Goal: Information Seeking & Learning: Check status

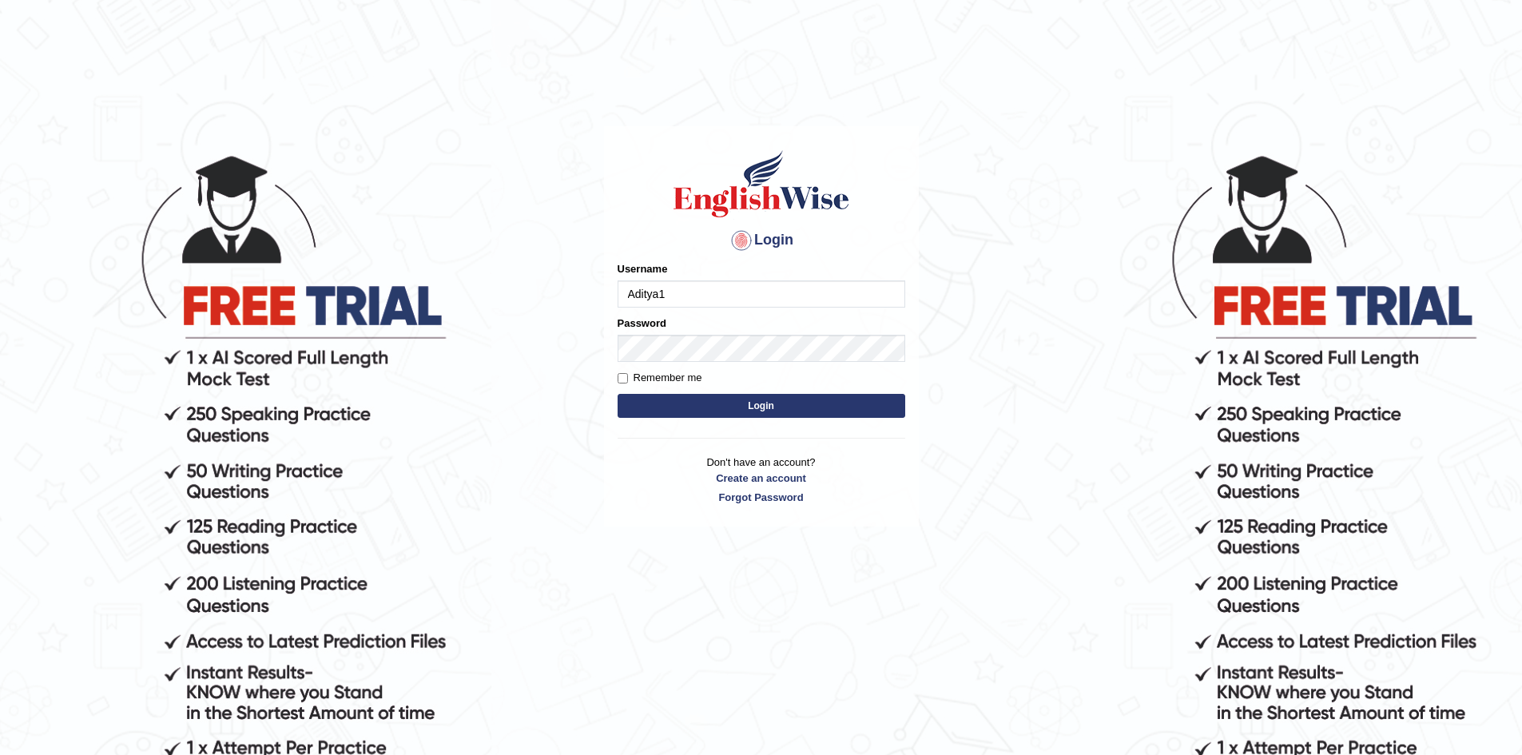
click at [732, 396] on button "Login" at bounding box center [761, 406] width 288 height 24
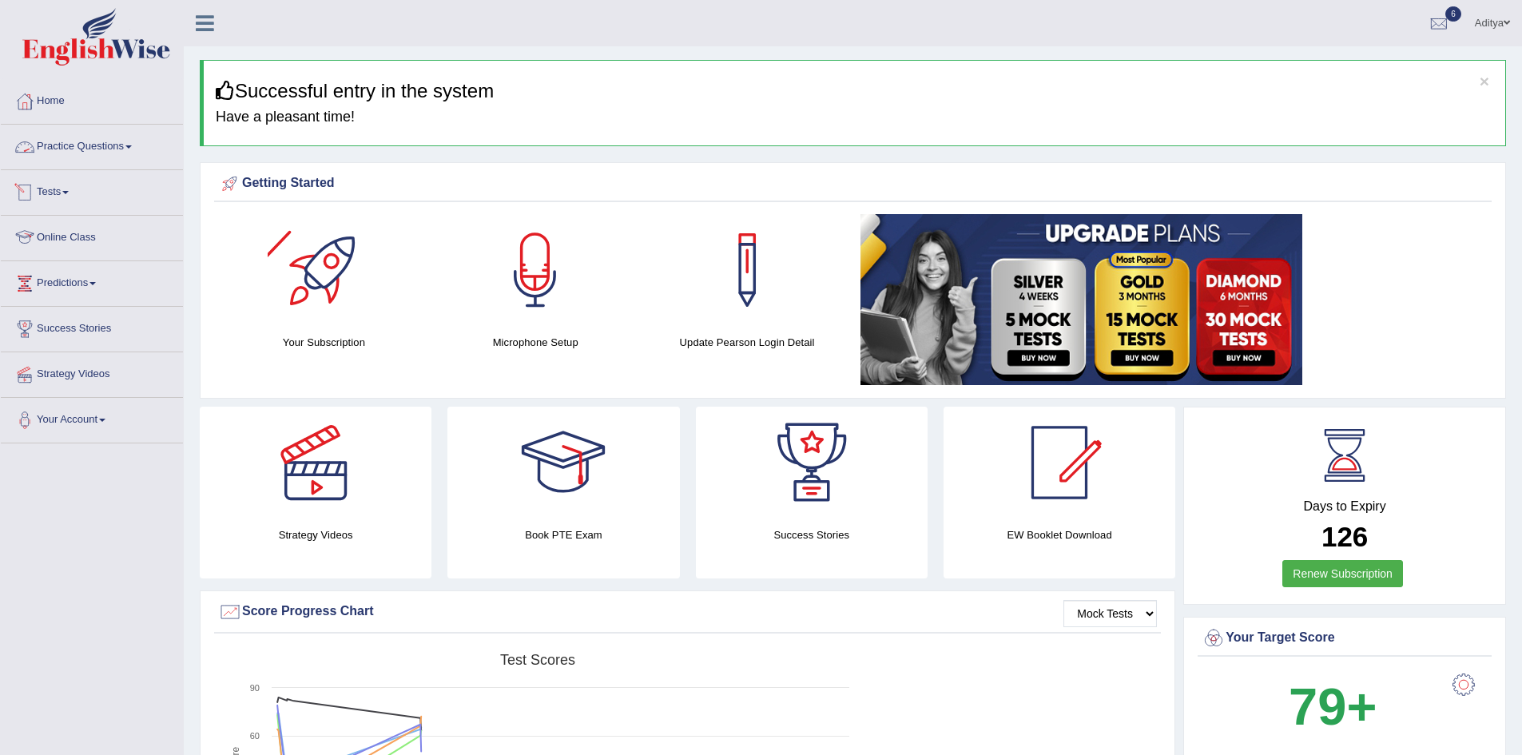
click at [69, 188] on link "Tests" at bounding box center [92, 190] width 182 height 40
click at [105, 228] on link "Take Practice Sectional Test" at bounding box center [104, 229] width 149 height 29
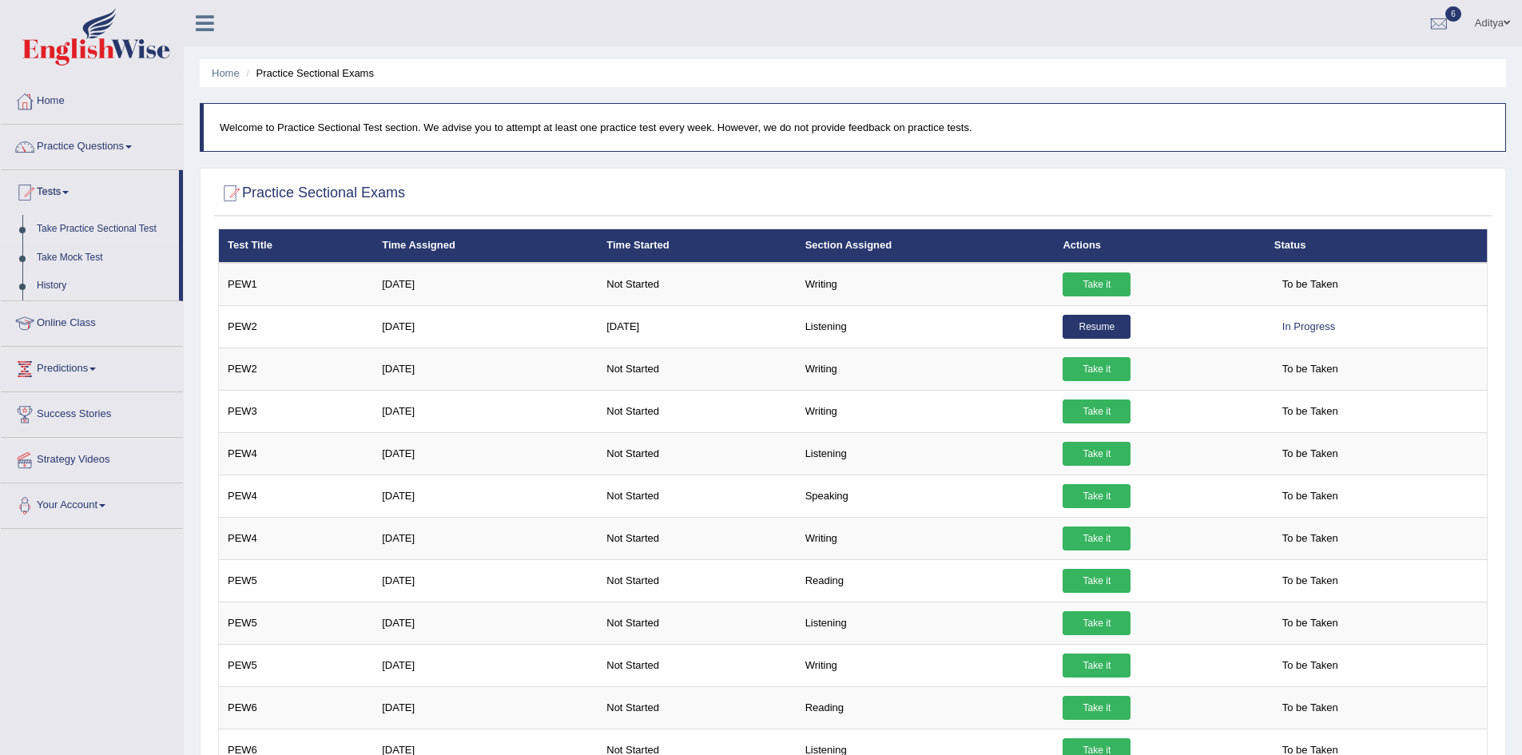
click at [58, 289] on link "History" at bounding box center [104, 286] width 149 height 29
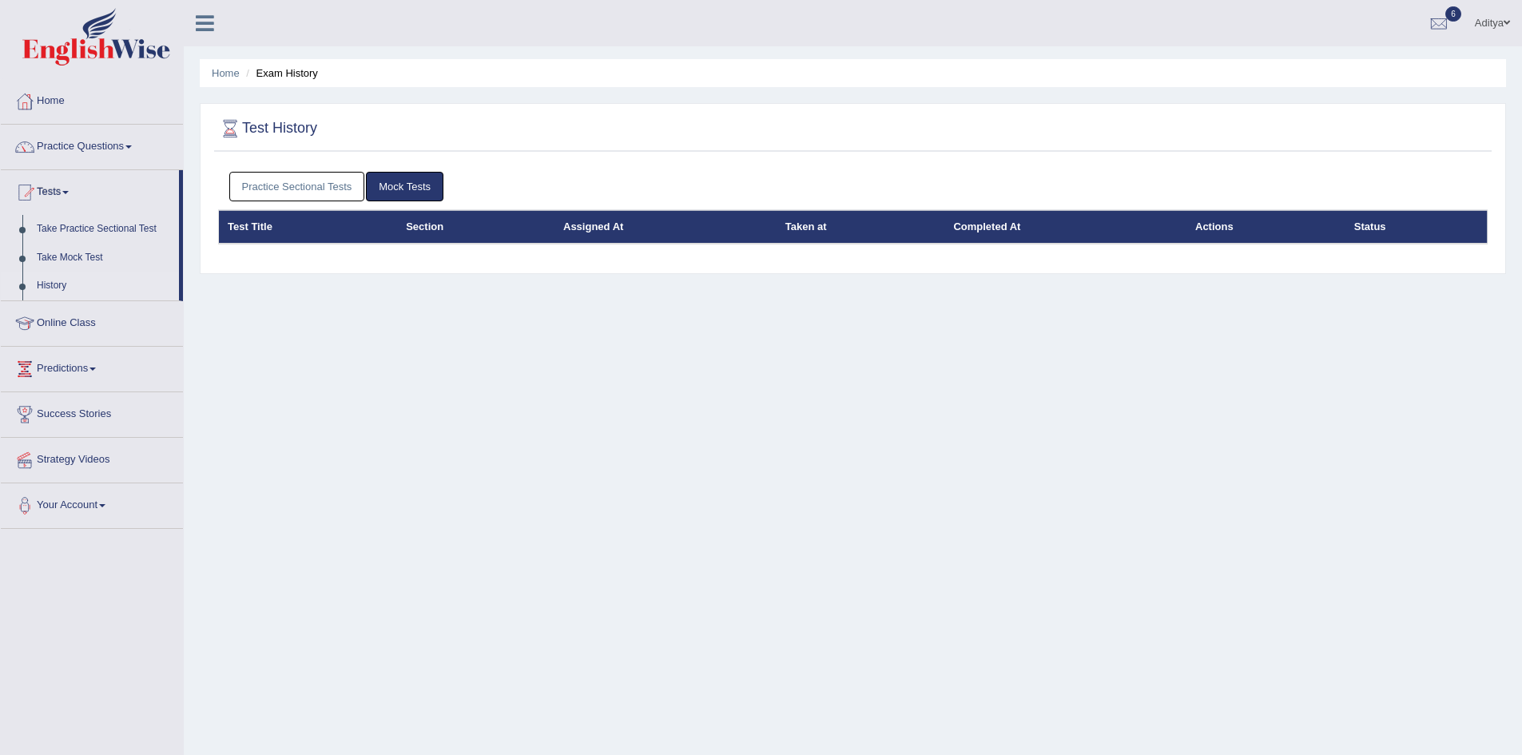
click at [336, 181] on link "Practice Sectional Tests" at bounding box center [297, 187] width 136 height 30
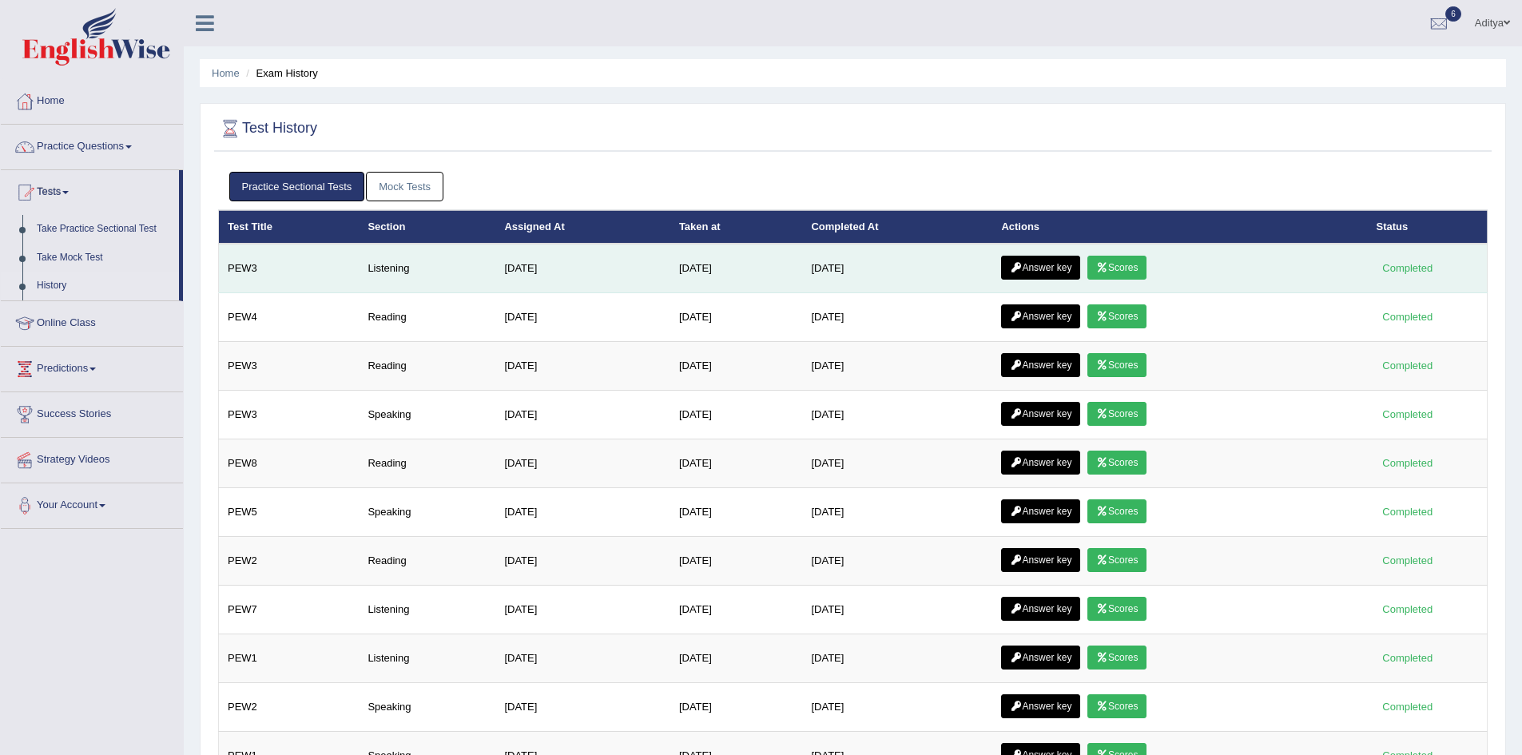
click at [1125, 267] on link "Scores" at bounding box center [1116, 268] width 59 height 24
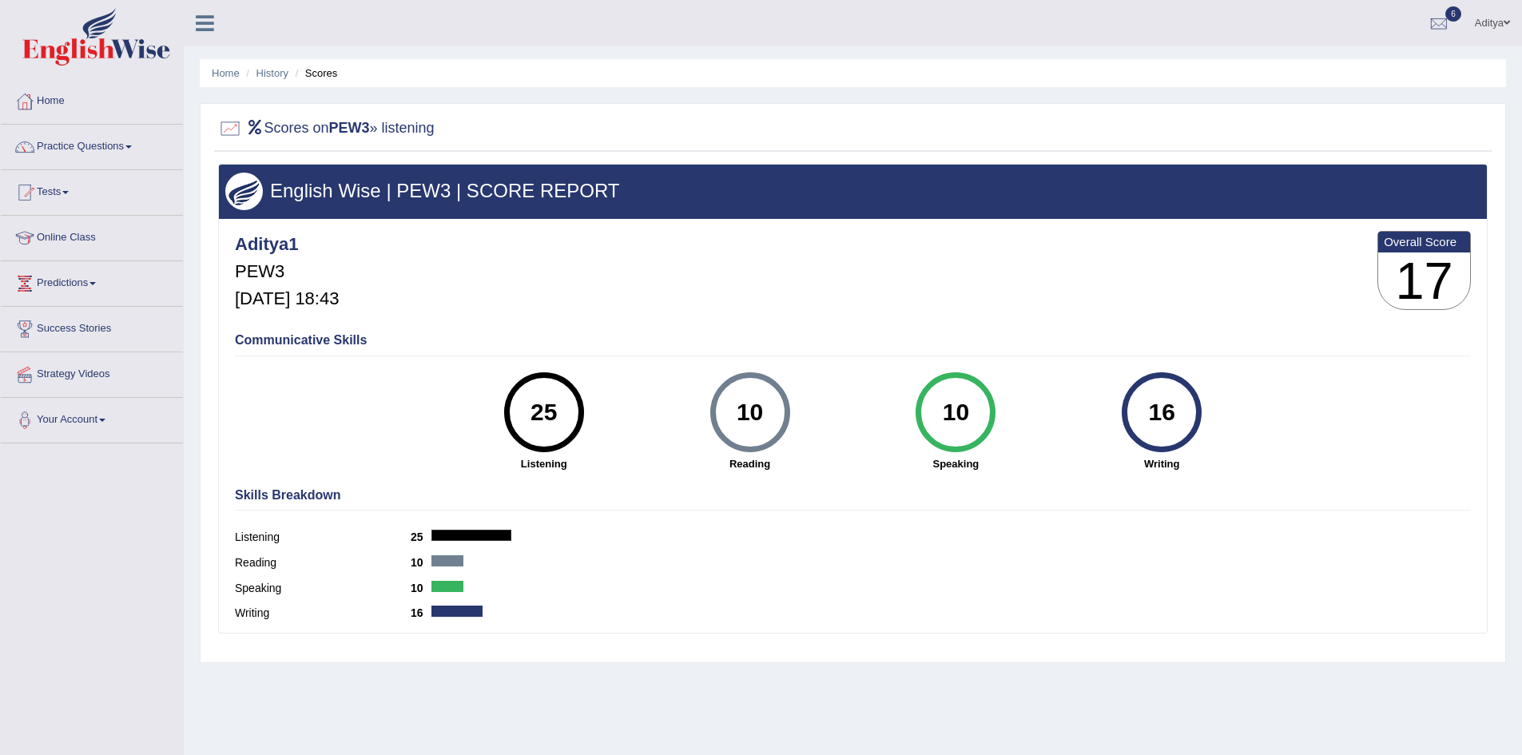
click at [322, 498] on h4 "Skills Breakdown" at bounding box center [853, 495] width 1236 height 14
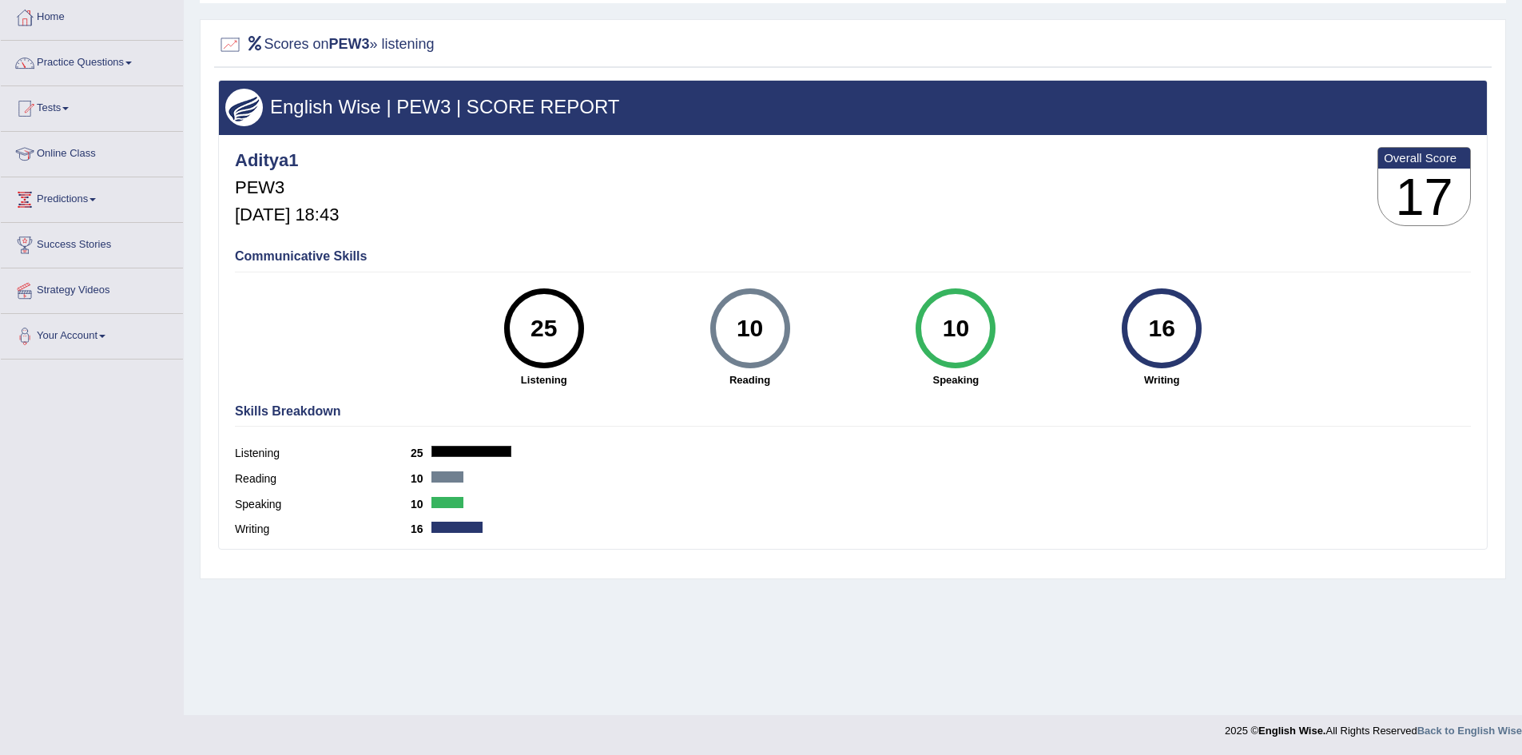
drag, startPoint x: 560, startPoint y: 327, endPoint x: 514, endPoint y: 323, distance: 45.6
click at [514, 323] on div "25" at bounding box center [543, 328] width 58 height 67
click at [556, 405] on h4 "Skills Breakdown" at bounding box center [853, 411] width 1236 height 14
drag, startPoint x: 629, startPoint y: 105, endPoint x: 454, endPoint y: 106, distance: 174.9
click at [454, 106] on h3 "English Wise | PEW3 | SCORE REPORT" at bounding box center [852, 107] width 1255 height 21
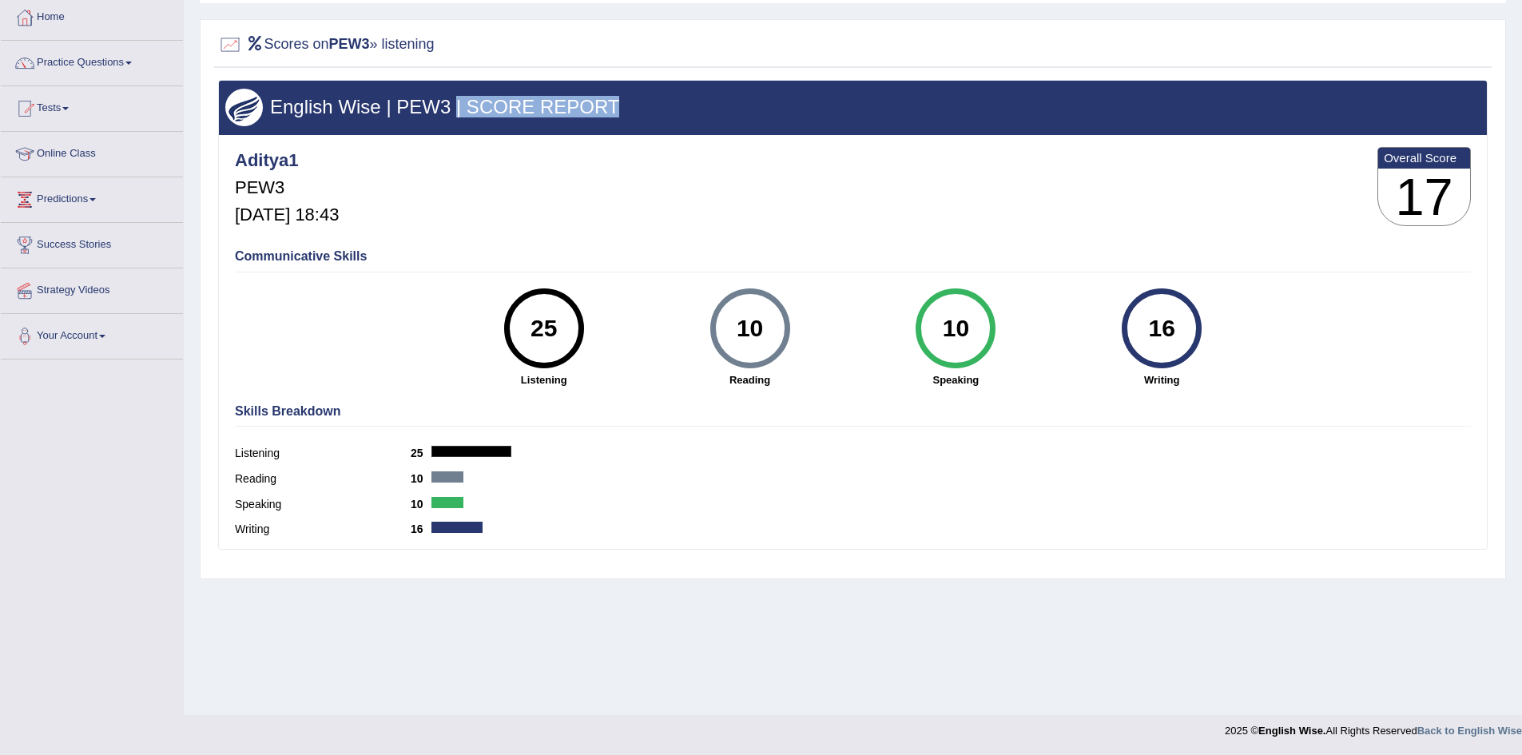
drag, startPoint x: 919, startPoint y: 320, endPoint x: 870, endPoint y: 322, distance: 49.5
click at [870, 322] on div "10 Speaking" at bounding box center [955, 337] width 206 height 99
click at [132, 61] on span at bounding box center [128, 62] width 6 height 3
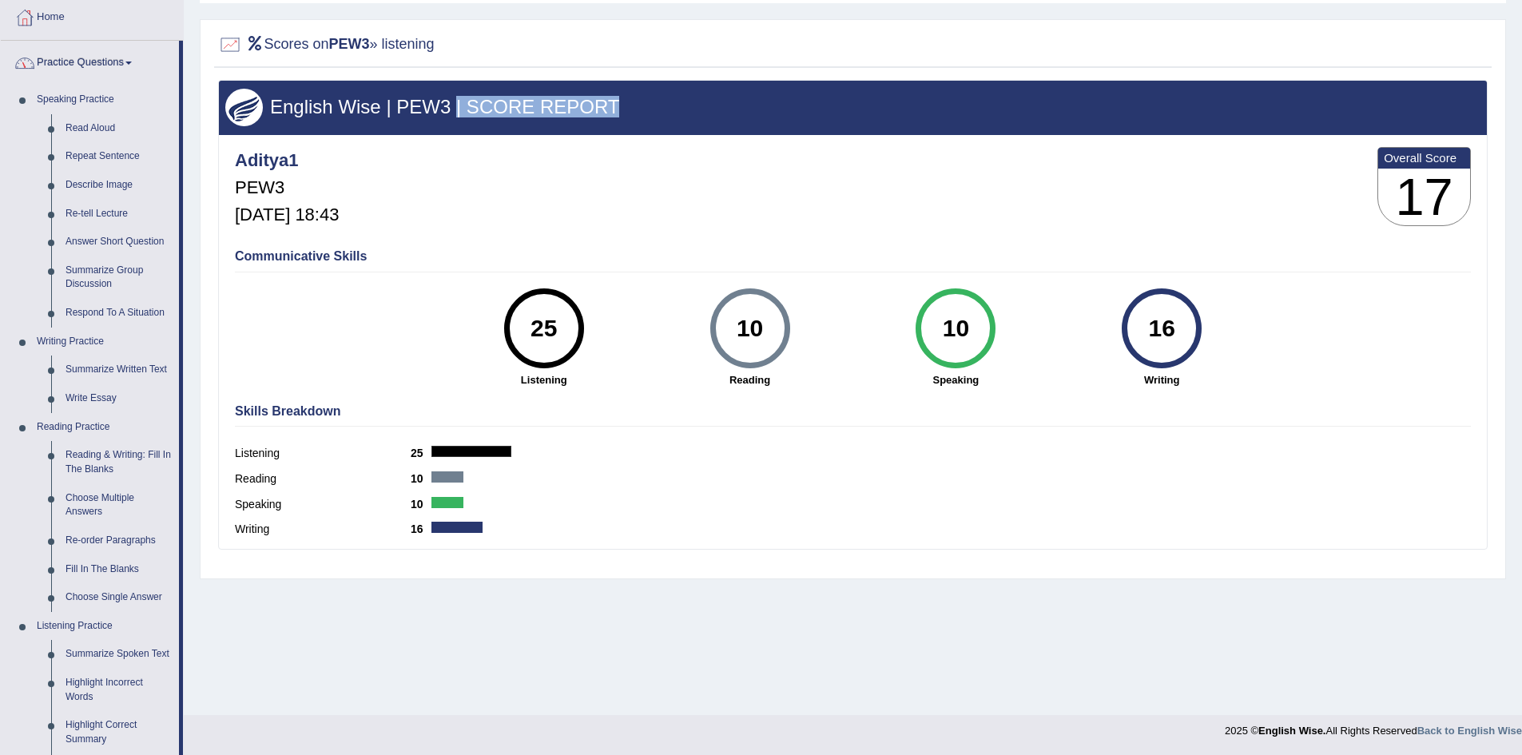
click at [134, 54] on link "Practice Questions" at bounding box center [90, 61] width 178 height 40
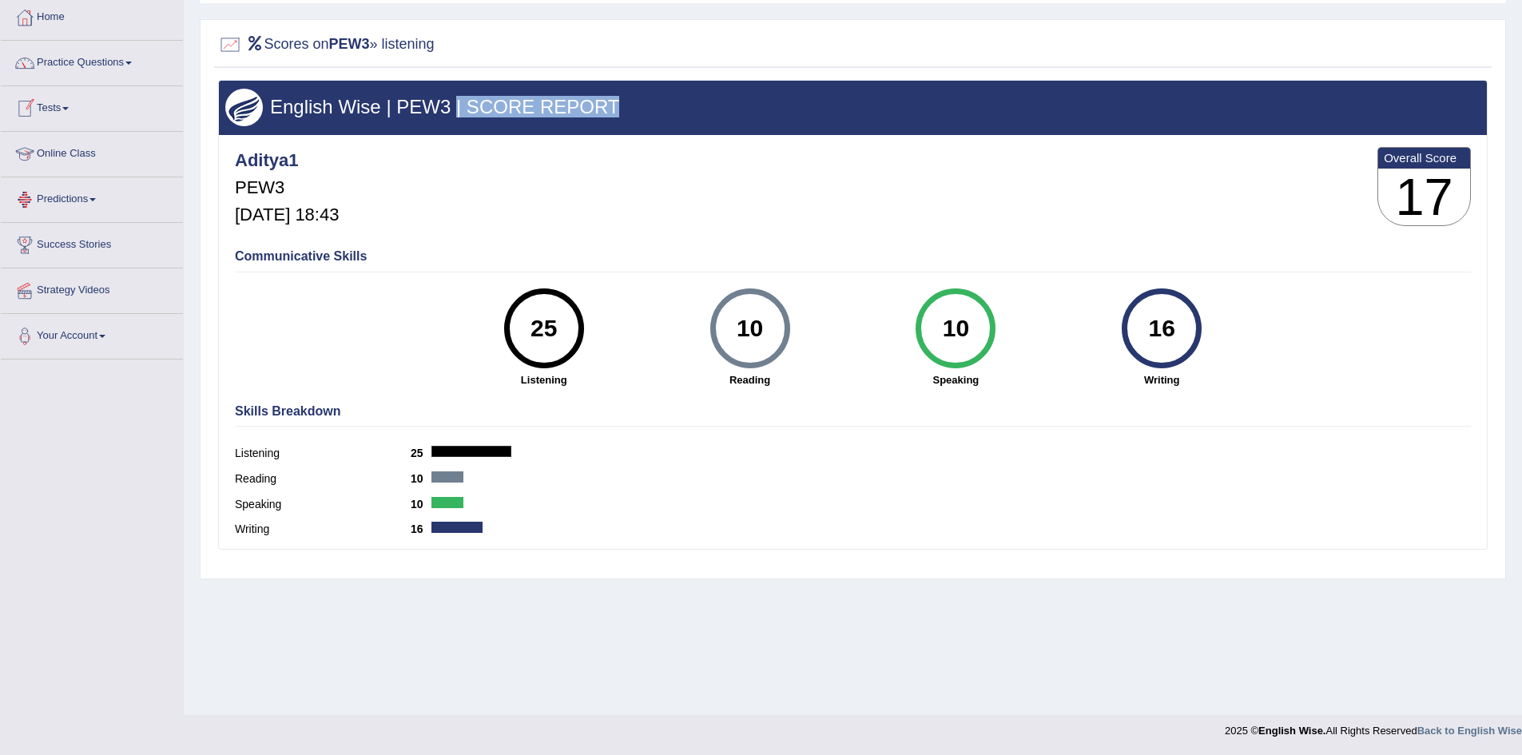
click at [71, 105] on link "Tests" at bounding box center [92, 106] width 182 height 40
click at [49, 199] on link "History" at bounding box center [104, 202] width 149 height 29
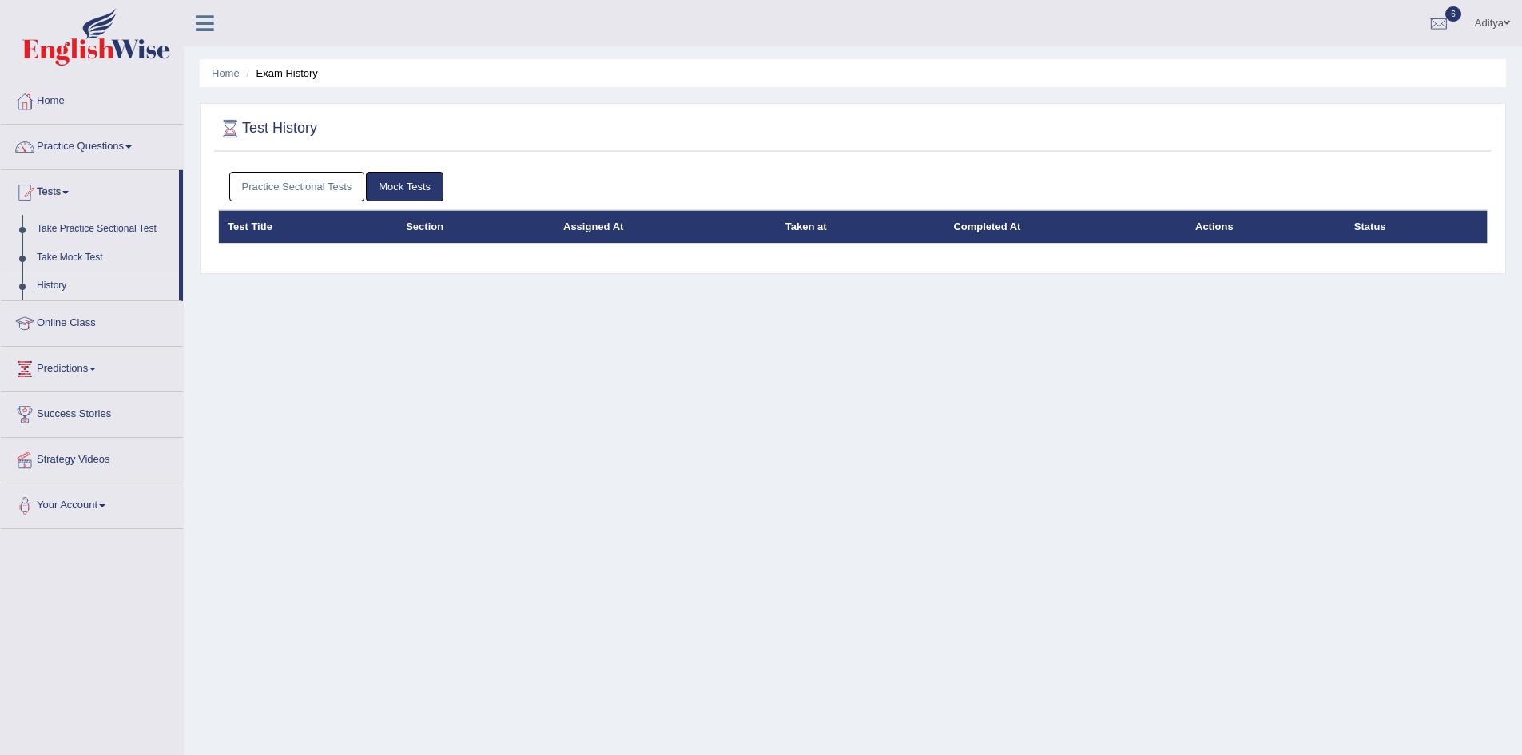
click at [298, 183] on link "Practice Sectional Tests" at bounding box center [297, 187] width 136 height 30
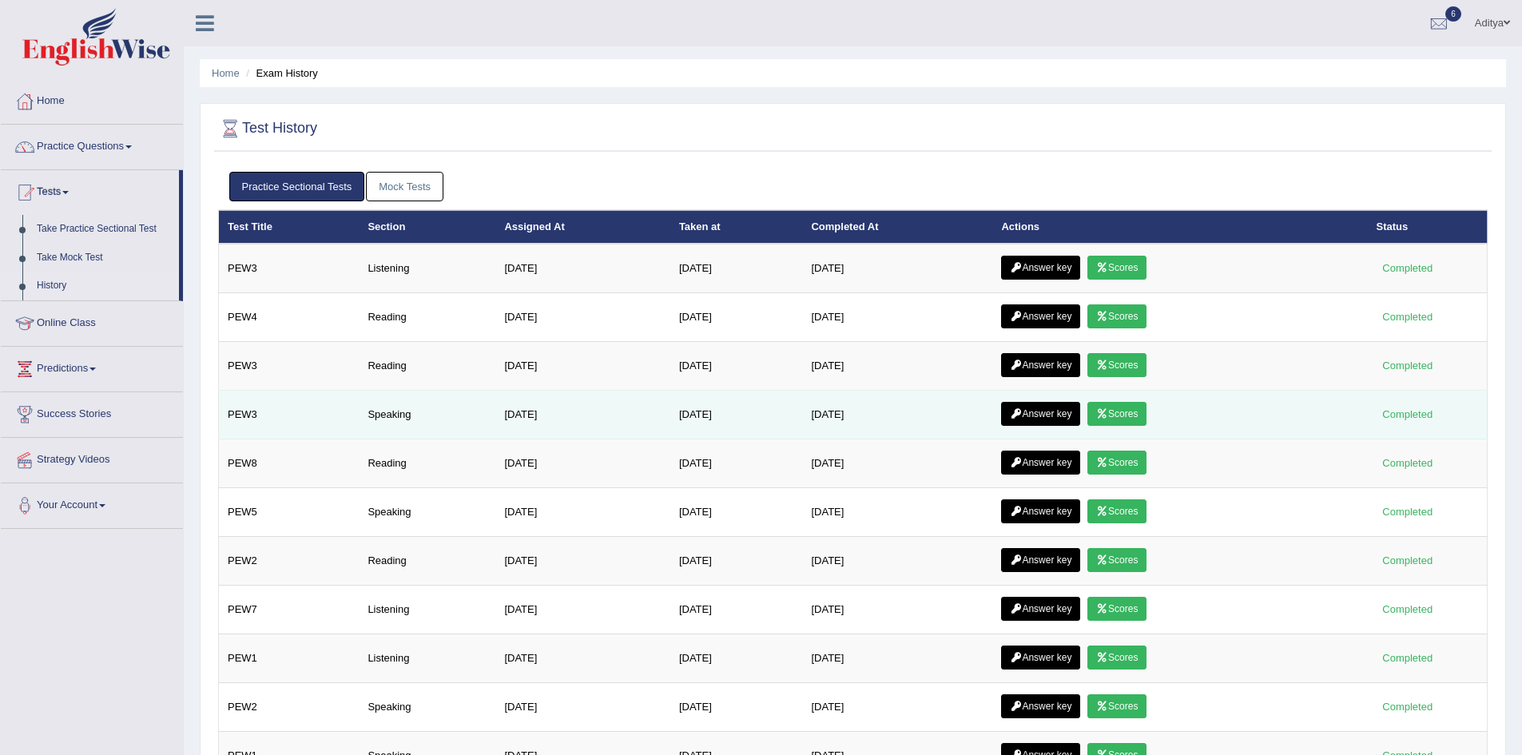
click at [1120, 418] on link "Scores" at bounding box center [1116, 414] width 59 height 24
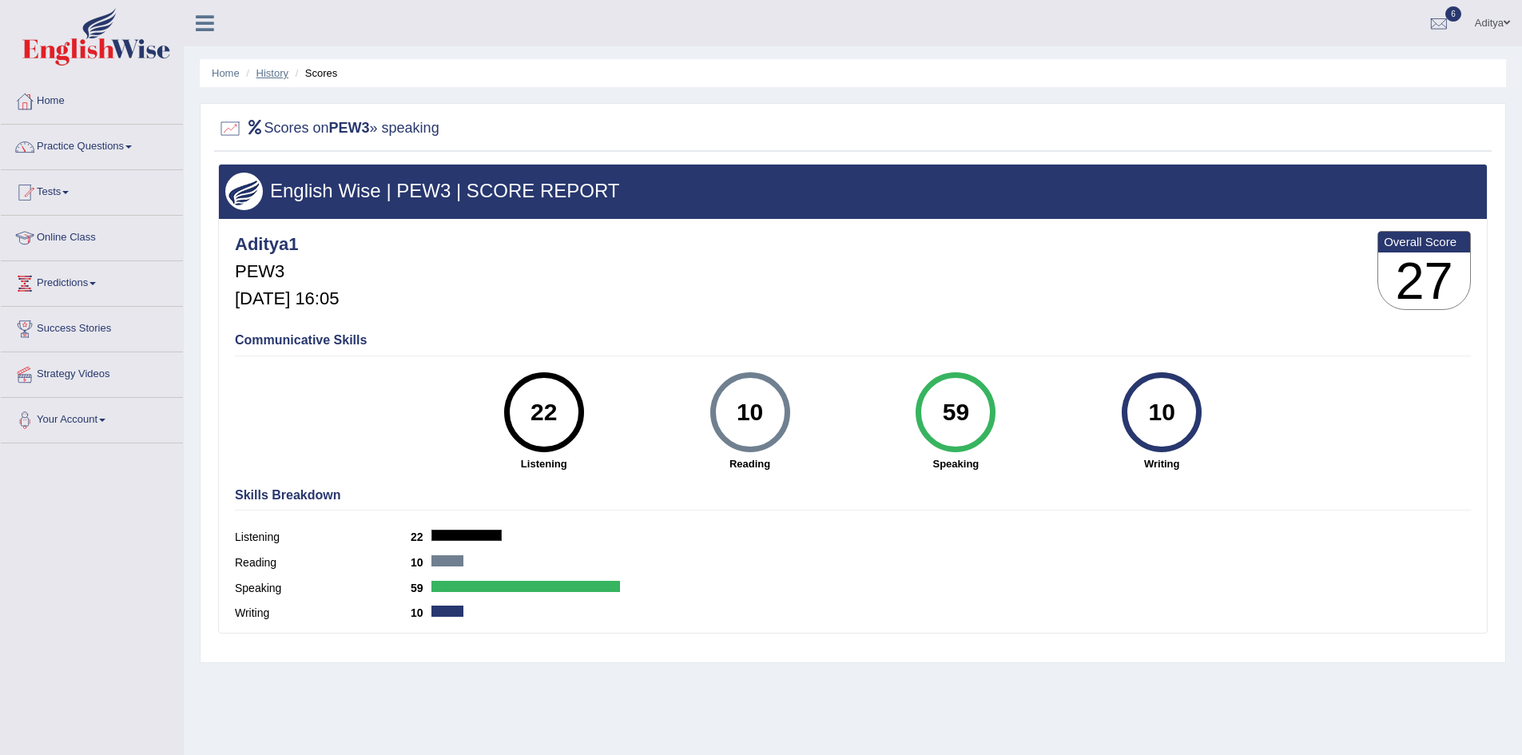
click at [275, 73] on link "History" at bounding box center [272, 73] width 32 height 12
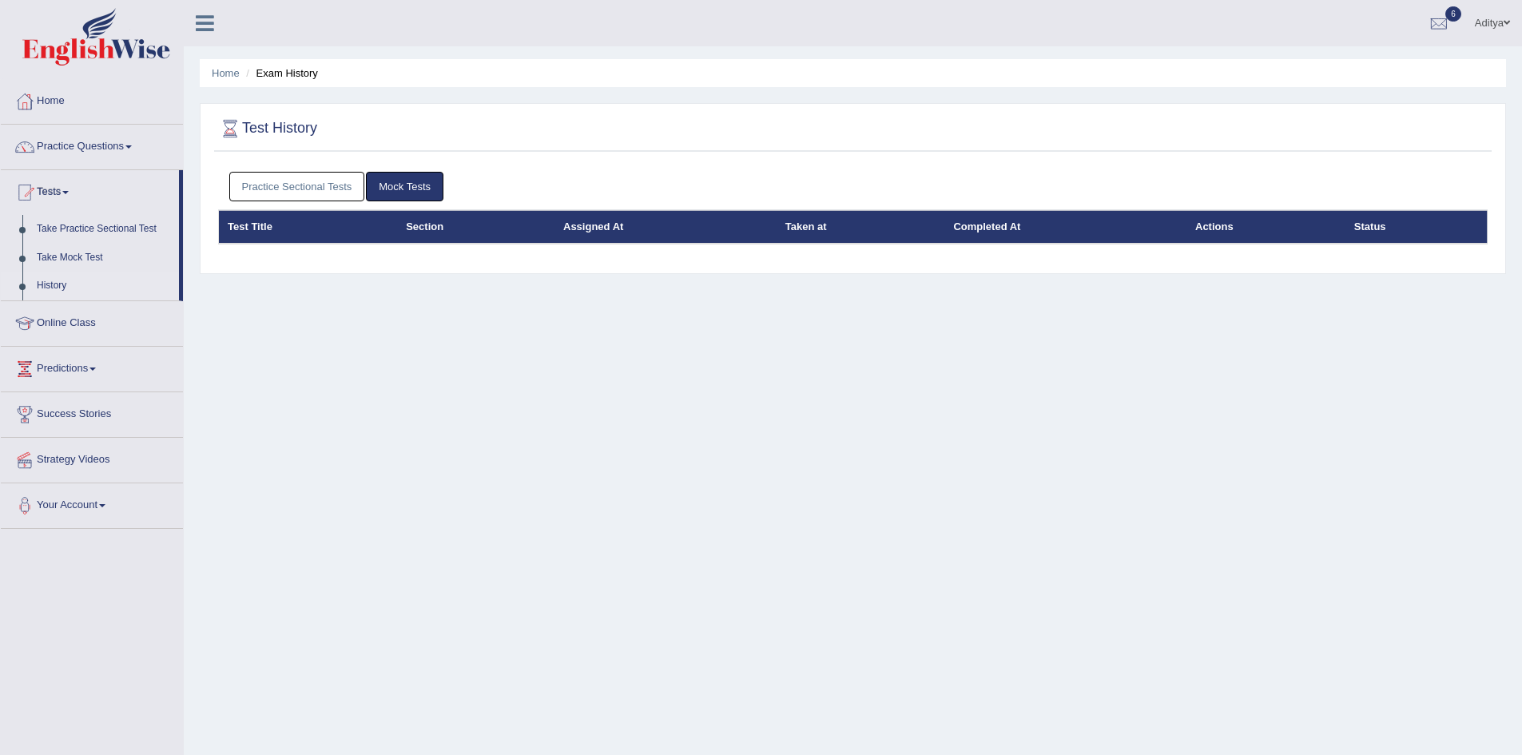
click at [327, 191] on link "Practice Sectional Tests" at bounding box center [297, 187] width 136 height 30
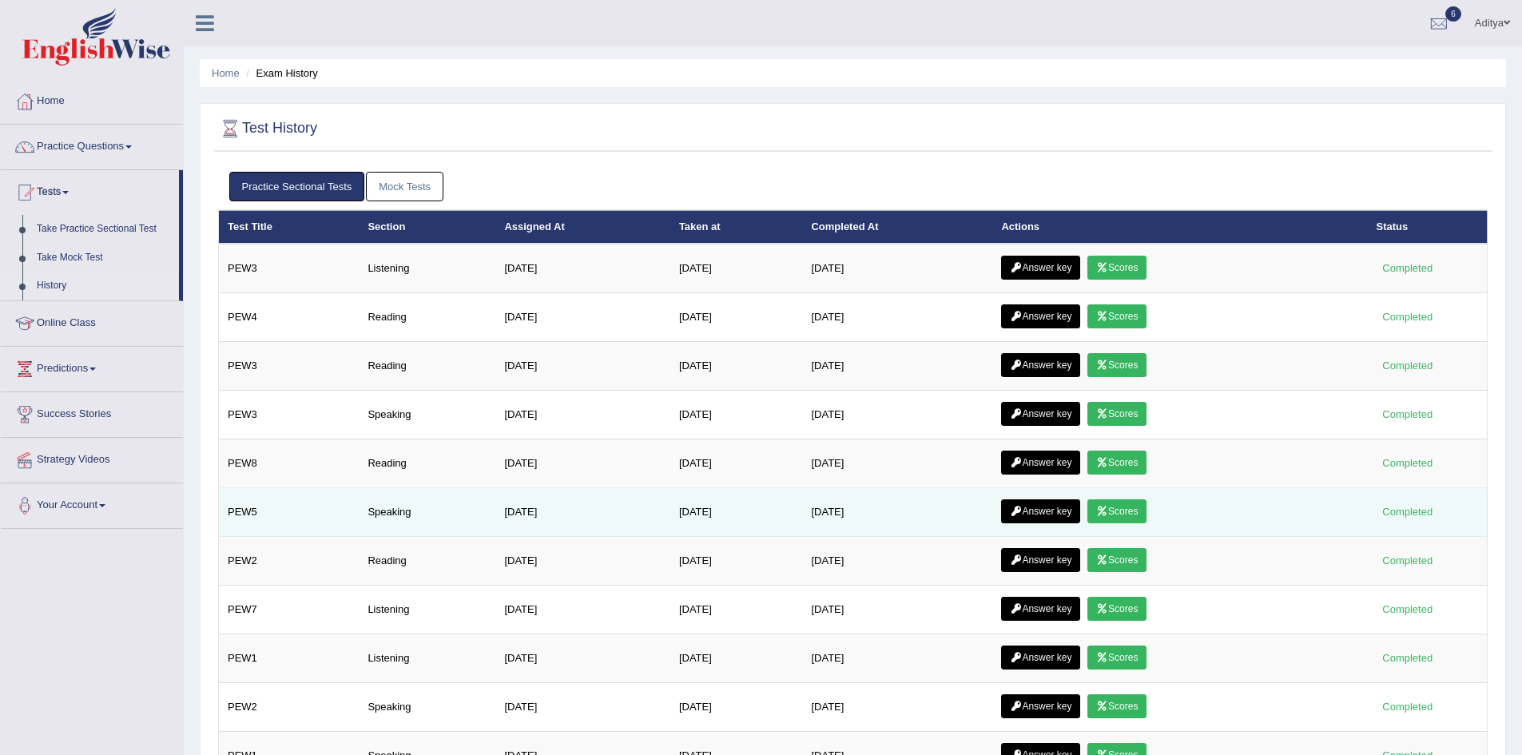
click at [1121, 510] on link "Scores" at bounding box center [1116, 511] width 59 height 24
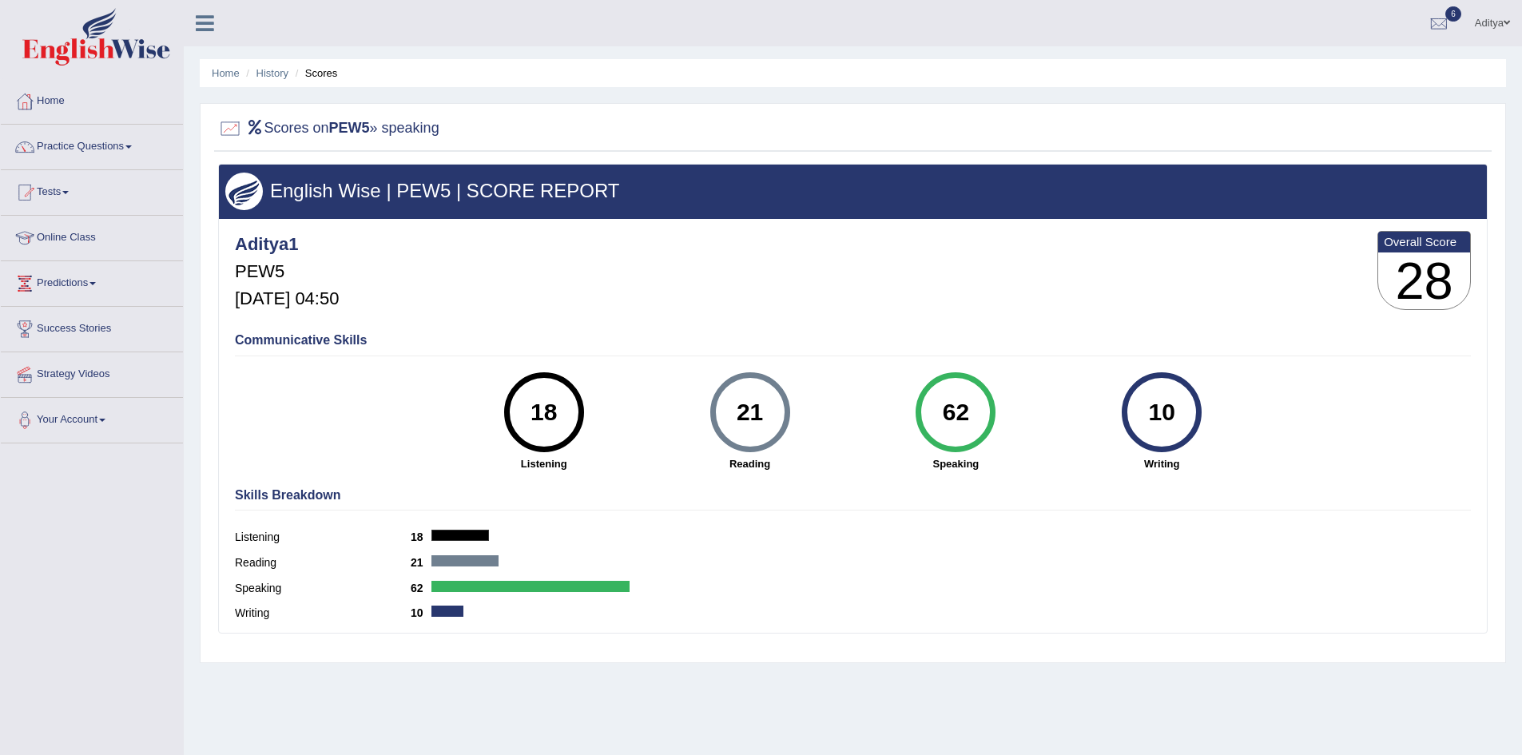
drag, startPoint x: 739, startPoint y: 419, endPoint x: 1180, endPoint y: 415, distance: 440.9
click at [1180, 372] on div "18 Listening 21 Reading 62 Speaking 10 Writing" at bounding box center [853, 372] width 1236 height 0
drag, startPoint x: 545, startPoint y: 407, endPoint x: 1278, endPoint y: 417, distance: 733.3
click at [1278, 417] on div "Communicative Skills 18 Listening 21 Reading 62 Speaking 10 Writing" at bounding box center [853, 400] width 1244 height 151
click at [64, 192] on link "Tests" at bounding box center [92, 190] width 182 height 40
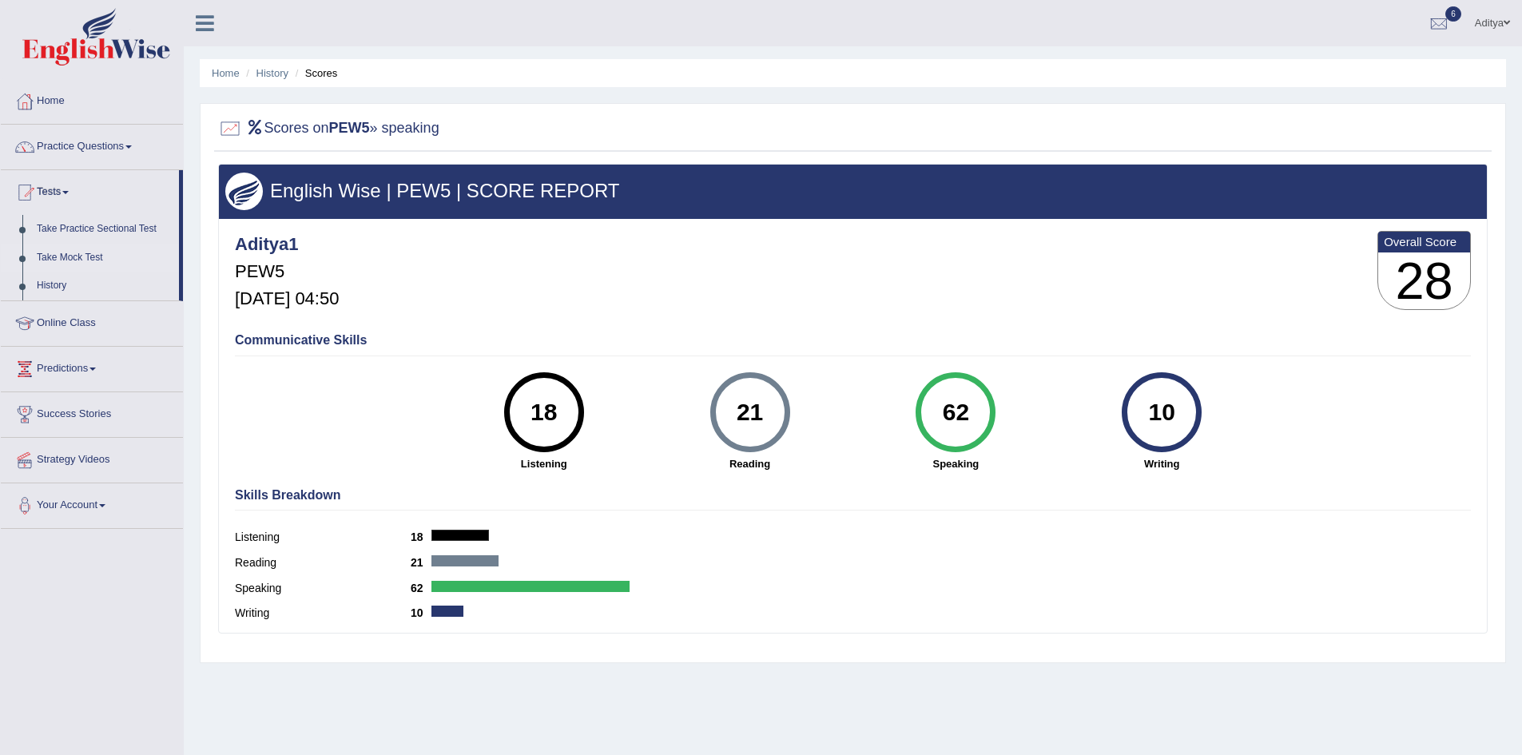
click at [73, 252] on link "Take Mock Test" at bounding box center [104, 258] width 149 height 29
